Goal: Task Accomplishment & Management: Complete application form

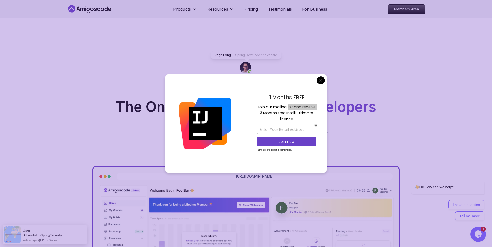
drag, startPoint x: 306, startPoint y: 108, endPoint x: 320, endPoint y: 108, distance: 13.4
click at [320, 108] on div "3 Months FREE Join our mailing list and receive 3 Months free Intellij Ultimate…" at bounding box center [286, 123] width 81 height 99
click at [293, 112] on p "Join our mailing list and receive 3 Months free Intellij Ultimate licence" at bounding box center [287, 113] width 60 height 18
drag, startPoint x: 285, startPoint y: 113, endPoint x: 311, endPoint y: 114, distance: 26.2
click at [311, 114] on p "Join our mailing list and receive 3 Months free Intellij Ultimate licence" at bounding box center [287, 113] width 60 height 18
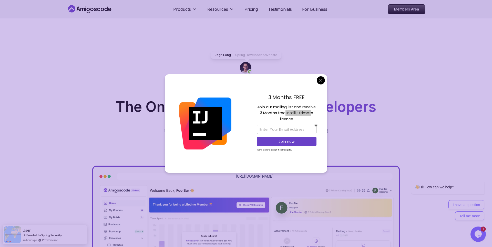
click at [287, 112] on p "Join our mailing list and receive 3 Months free Intellij Ultimate licence" at bounding box center [287, 113] width 60 height 18
click at [279, 113] on p "Join our mailing list and receive 3 Months free Intellij Ultimate licence" at bounding box center [287, 113] width 60 height 18
click at [288, 106] on p "Join our mailing list and receive 3 Months free Intellij Ultimate licence" at bounding box center [287, 113] width 60 height 18
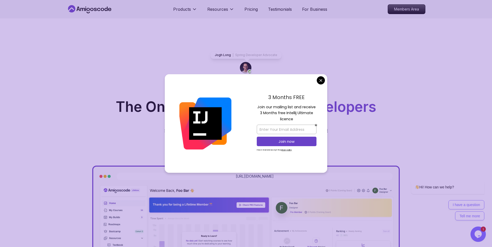
click at [305, 107] on p "Join our mailing list and receive 3 Months free Intellij Ultimate licence" at bounding box center [287, 113] width 60 height 18
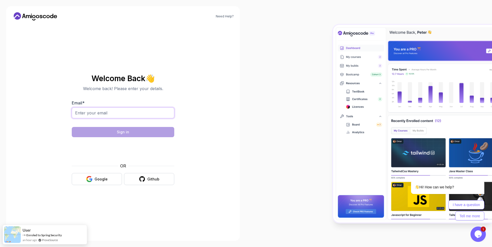
click at [115, 108] on input "Email *" at bounding box center [123, 113] width 103 height 11
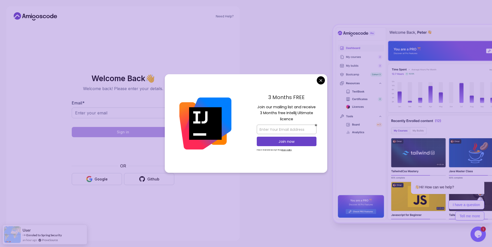
click at [321, 79] on body "Need Help? Welcome Back 👋 Welcome back! Please enter your details. Email * Sign…" at bounding box center [246, 123] width 492 height 247
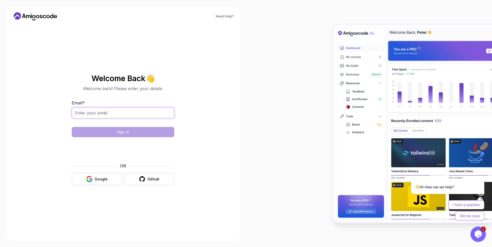
click at [117, 117] on input "Email *" at bounding box center [123, 113] width 103 height 11
paste input "dhwanitjethava.dj@gmail.com"
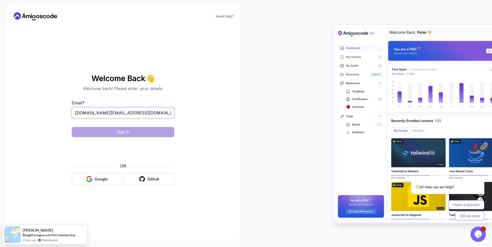
click at [141, 114] on input "dhwanitjethava.dj@gmail.com" at bounding box center [123, 113] width 103 height 11
type input "dhwanitjethava.dj@gmail.com"
click at [204, 145] on section "Welcome Back 👋 Welcome back! Please enter your details. Email * dhwanitjethava.…" at bounding box center [123, 129] width 172 height 121
click at [143, 114] on input "dhwanitjethava.dj@gmail.com" at bounding box center [123, 113] width 103 height 11
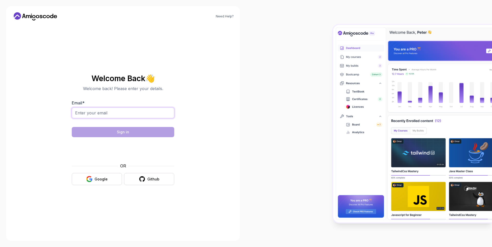
drag, startPoint x: 0, startPoint y: 0, endPoint x: 116, endPoint y: 117, distance: 165.0
click at [116, 117] on input "Email *" at bounding box center [123, 113] width 103 height 11
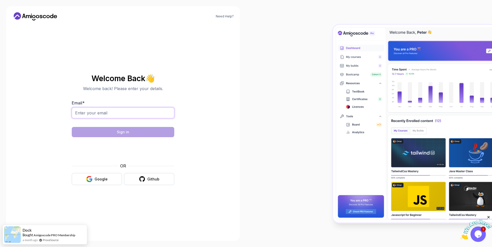
paste input "dhwanitjethava.dj@gmail.com"
type input "dhwanitjethava.dj@gmail.com"
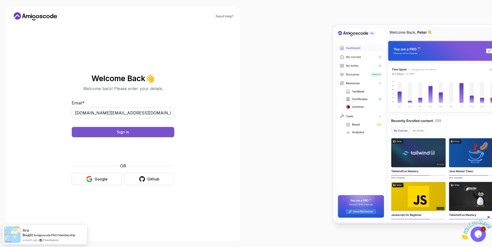
click at [134, 134] on button "Sign in" at bounding box center [123, 132] width 103 height 10
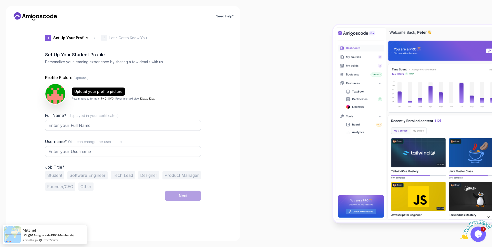
type input "silentfoxfcd48"
click at [94, 126] on input "Full Name* (displayed in your certificates)" at bounding box center [123, 126] width 156 height 11
type input "[PERSON_NAME]"
click at [73, 155] on input "silentfoxfcd48" at bounding box center [123, 152] width 156 height 11
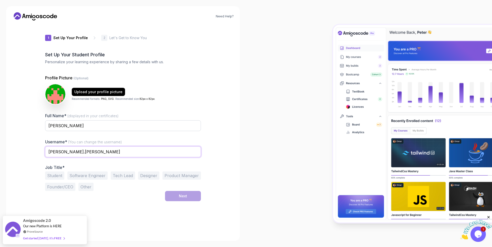
type input "[PERSON_NAME].[PERSON_NAME]"
click at [91, 178] on button "Software Engineer" at bounding box center [87, 176] width 40 height 8
click at [57, 176] on button "Student" at bounding box center [54, 176] width 19 height 8
click at [86, 175] on button "Software Engineer" at bounding box center [87, 176] width 40 height 8
click at [44, 174] on div "1 Set Up Your Profile 1 Set Up Your Profile 2 Let's Get to Know You Set Up Your…" at bounding box center [123, 130] width 172 height 211
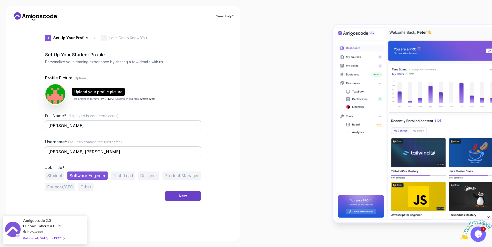
click at [51, 174] on button "Student" at bounding box center [54, 176] width 19 height 8
click at [57, 93] on img at bounding box center [55, 94] width 21 height 21
click at [109, 92] on div "Upload your profile picture" at bounding box center [98, 91] width 48 height 5
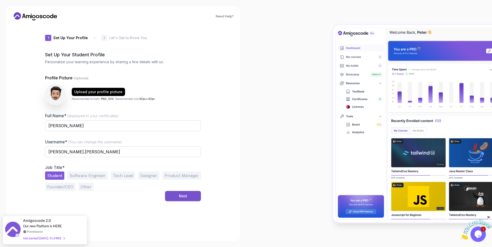
click at [196, 193] on button "Next" at bounding box center [183, 196] width 36 height 10
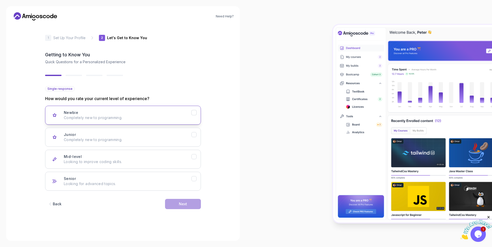
click at [143, 108] on button "Newbie Completely new to programming." at bounding box center [123, 115] width 156 height 19
click at [170, 208] on button "Next" at bounding box center [183, 204] width 36 height 10
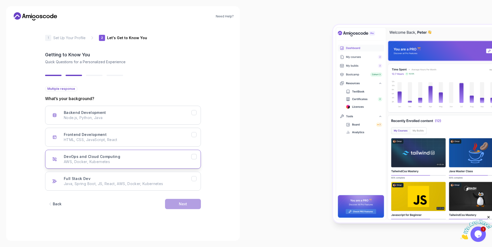
click at [126, 155] on div "DevOps and Cloud Computing AWS, Docker, Kubernetes" at bounding box center [128, 159] width 128 height 10
click at [130, 176] on button "Full Stack Dev Java, Spring Boot, JS, React, AWS, Docker, Kubernetes" at bounding box center [123, 181] width 156 height 19
click at [189, 205] on button "Next" at bounding box center [183, 204] width 36 height 10
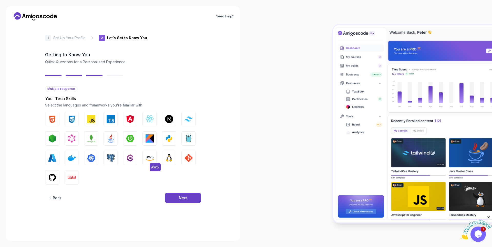
click at [152, 159] on img "button" at bounding box center [150, 158] width 8 height 8
click at [168, 158] on img "button" at bounding box center [169, 158] width 8 height 8
click at [188, 156] on img "button" at bounding box center [189, 158] width 8 height 8
click at [113, 159] on img "button" at bounding box center [111, 158] width 8 height 8
click at [72, 159] on img "button" at bounding box center [72, 158] width 8 height 8
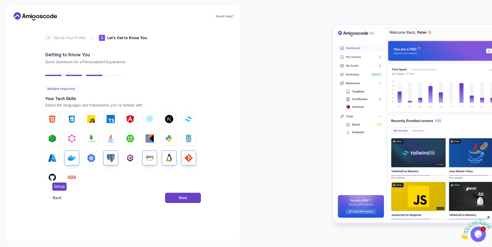
click at [55, 176] on img "button" at bounding box center [52, 178] width 8 height 8
click at [165, 138] on button "Python" at bounding box center [169, 139] width 14 height 14
click at [186, 199] on div "Next" at bounding box center [183, 198] width 8 height 5
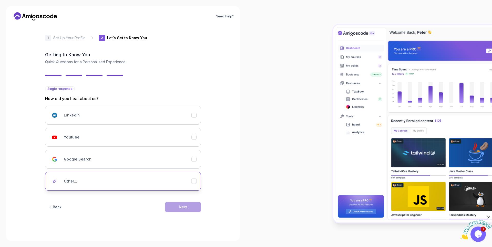
click at [109, 178] on div "Other..." at bounding box center [128, 181] width 128 height 10
click at [113, 177] on div "Other..." at bounding box center [128, 181] width 128 height 10
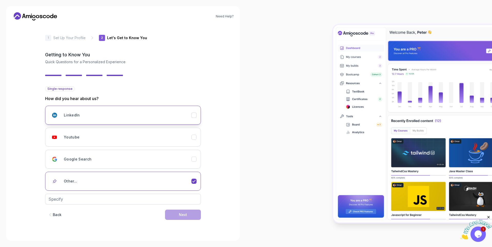
click at [103, 116] on div "LinkedIn" at bounding box center [128, 115] width 128 height 10
click at [179, 215] on div "Back Next" at bounding box center [123, 207] width 156 height 27
click at [183, 209] on div "Next" at bounding box center [183, 207] width 8 height 5
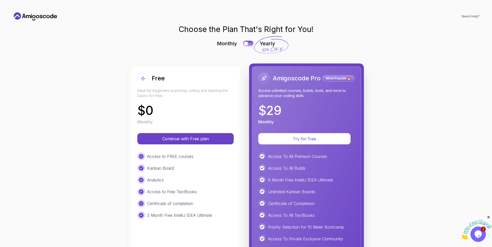
click at [218, 90] on p "Ideal for beginners exploring coding and learning the basics for free." at bounding box center [185, 93] width 96 height 10
click at [193, 135] on button "Continue with Free plan" at bounding box center [186, 139] width 92 height 11
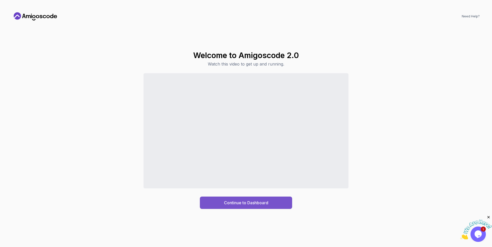
click at [249, 205] on div "Continue to Dashboard" at bounding box center [246, 203] width 44 height 6
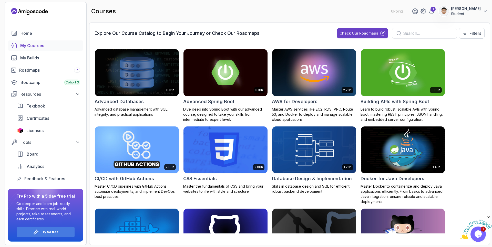
click at [470, 13] on p "Student" at bounding box center [466, 13] width 30 height 5
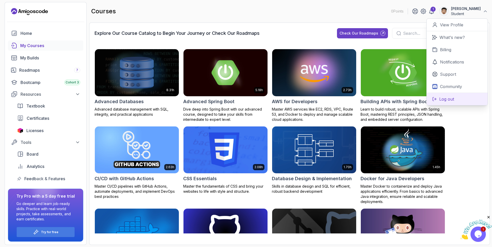
click at [457, 95] on button "Log out" at bounding box center [457, 99] width 61 height 13
